Goal: Task Accomplishment & Management: Manage account settings

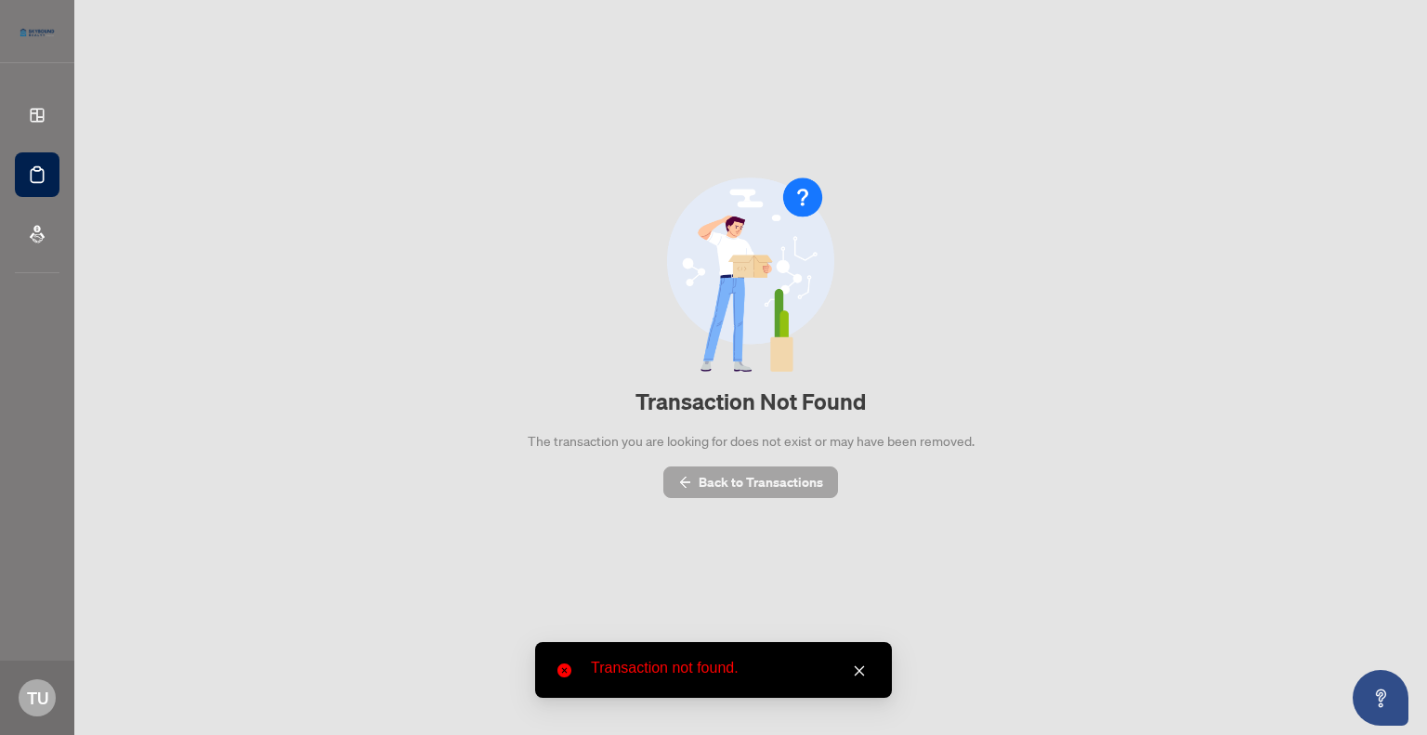
click at [760, 492] on span "Back to Transactions" at bounding box center [761, 482] width 125 height 30
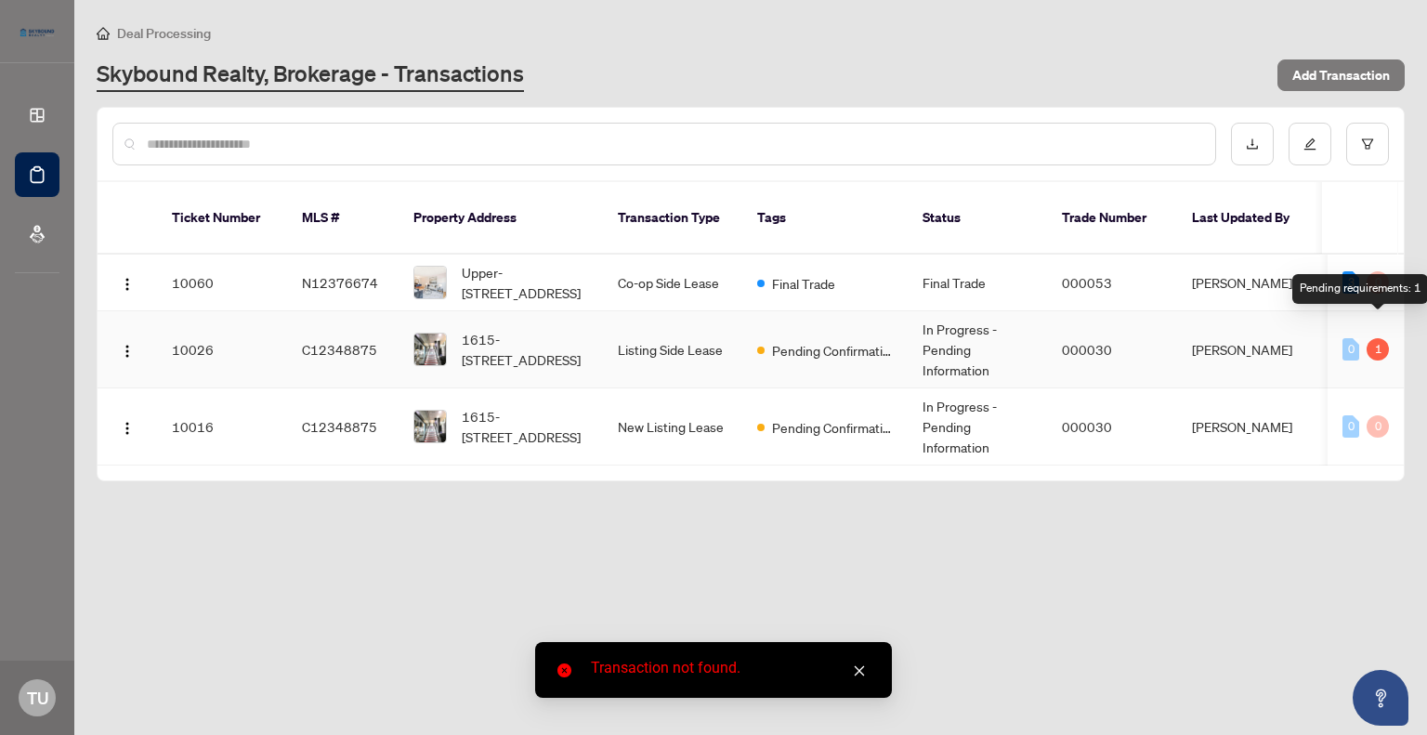
click at [1374, 338] on div "1" at bounding box center [1378, 349] width 22 height 22
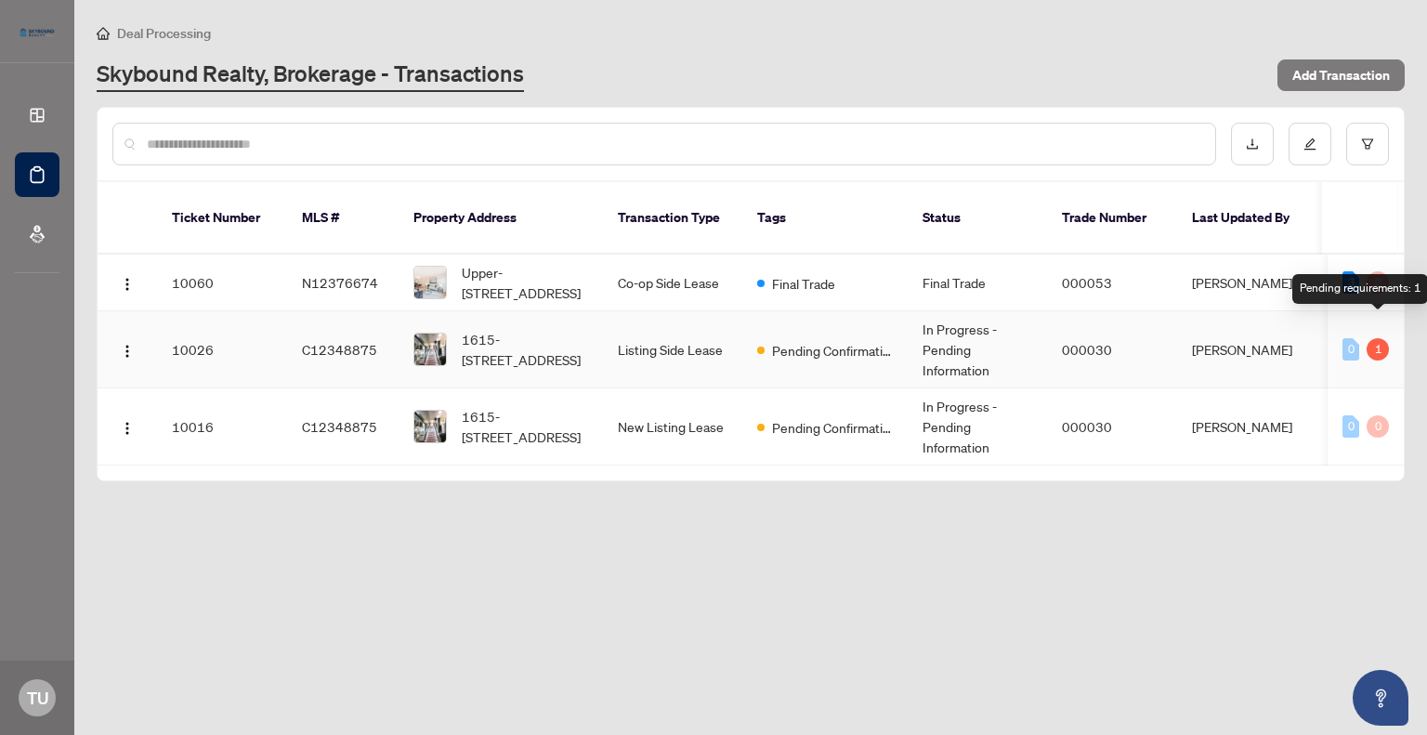
click at [1379, 338] on div "1" at bounding box center [1378, 349] width 22 height 22
click at [777, 340] on span "Pending Confirmation of Closing" at bounding box center [832, 350] width 121 height 20
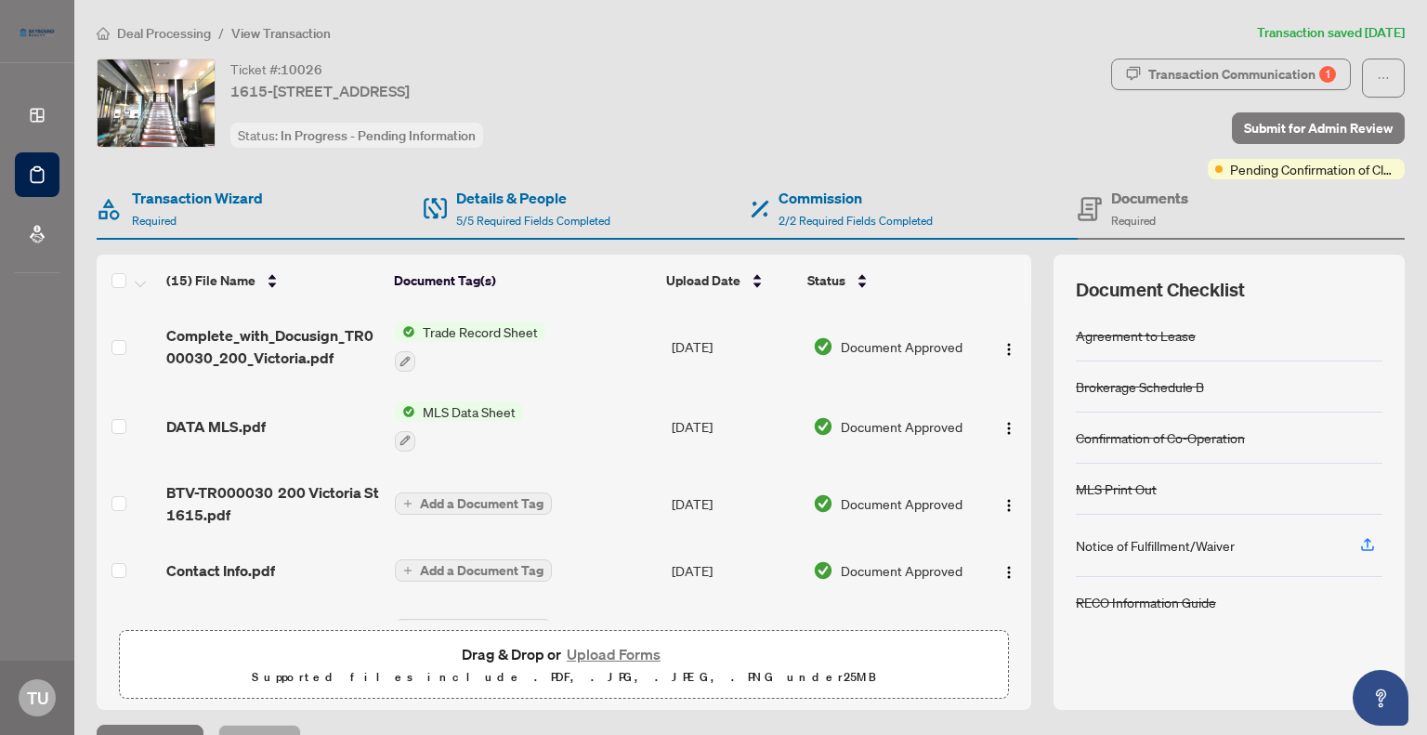
click at [465, 330] on span "Trade Record Sheet" at bounding box center [480, 332] width 130 height 20
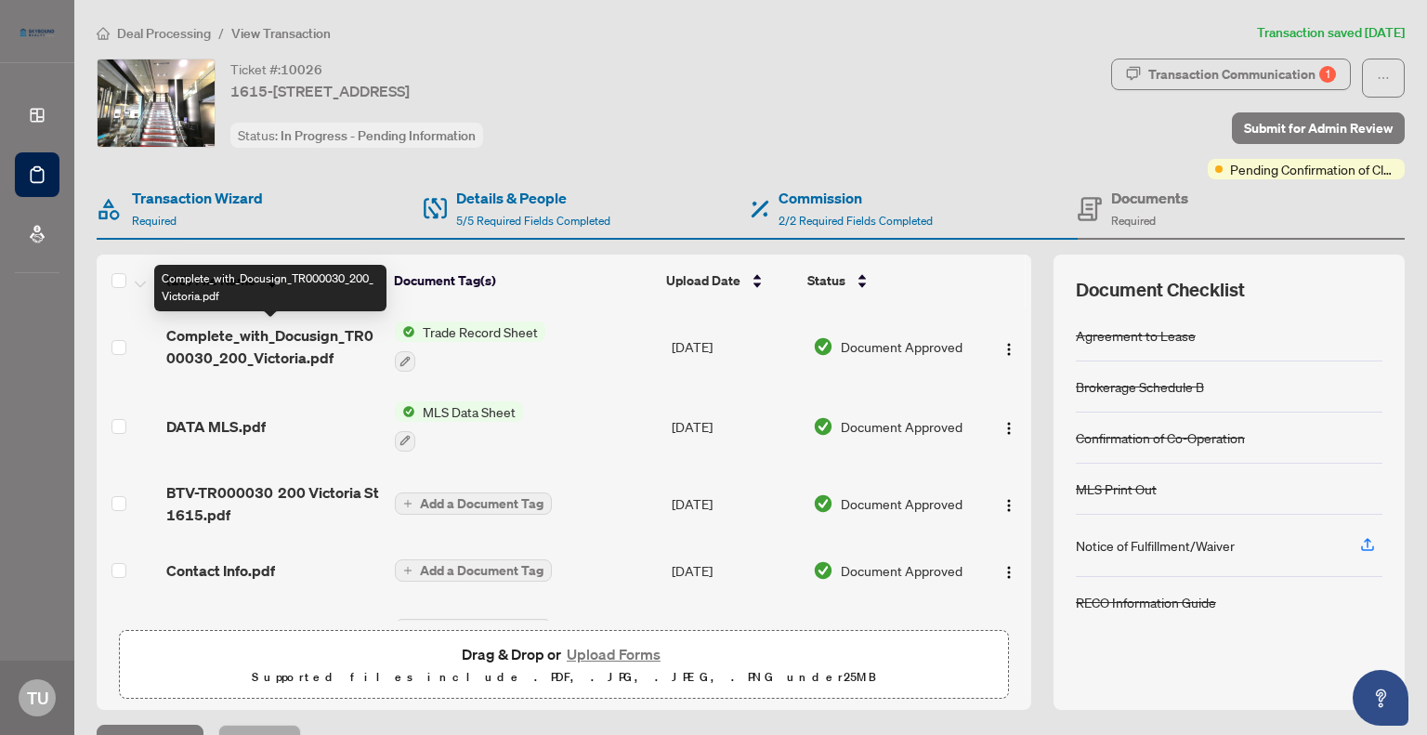
click at [279, 340] on span "Complete_with_Docusign_TR000030_200_Victoria.pdf" at bounding box center [273, 346] width 214 height 45
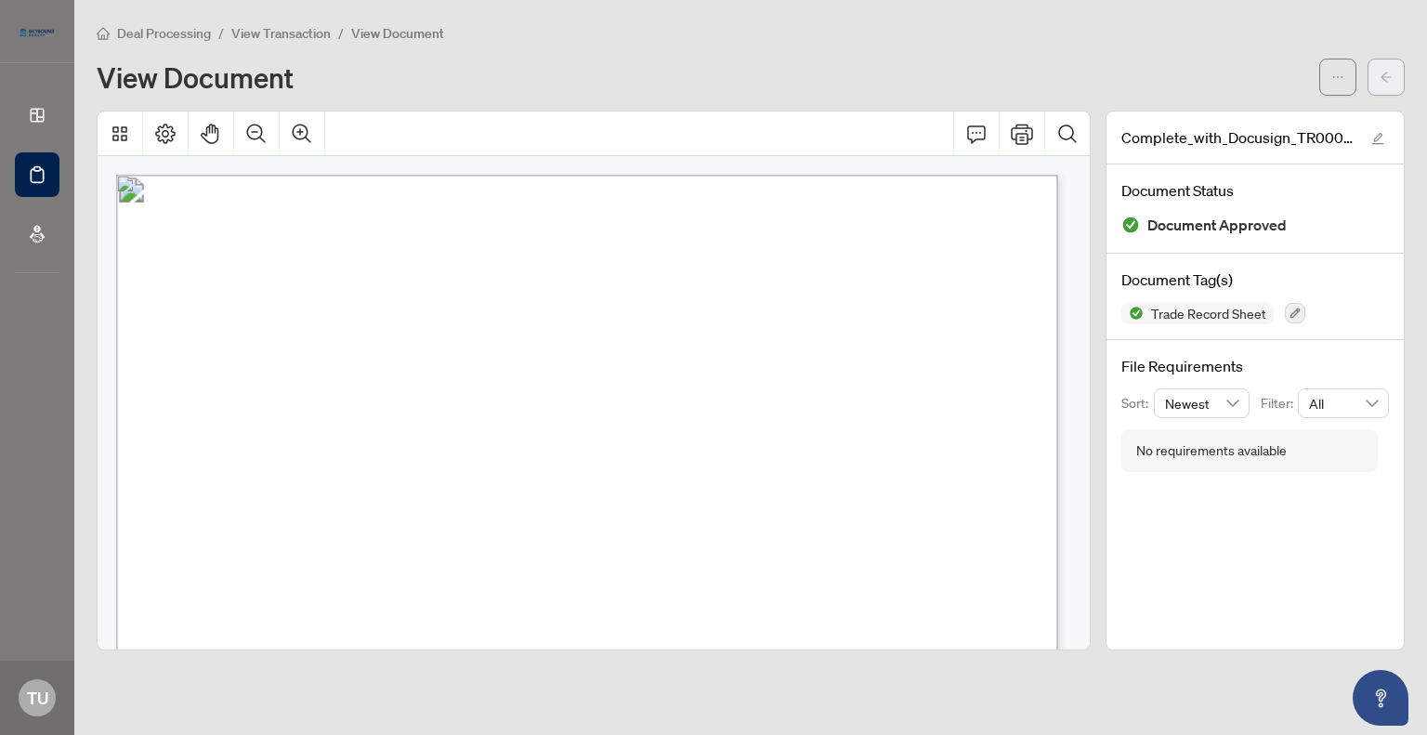
click at [1387, 84] on span "button" at bounding box center [1386, 77] width 13 height 30
